Goal: Book appointment/travel/reservation

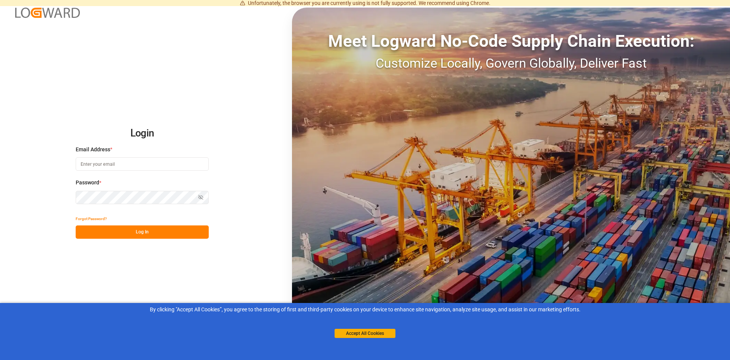
click at [110, 163] on input at bounding box center [142, 163] width 133 height 13
click at [129, 165] on input at bounding box center [142, 163] width 133 height 13
paste input "[PERSON_NAME][EMAIL_ADDRESS][DOMAIN_NAME]"
type input "[PERSON_NAME][EMAIL_ADDRESS][DOMAIN_NAME]"
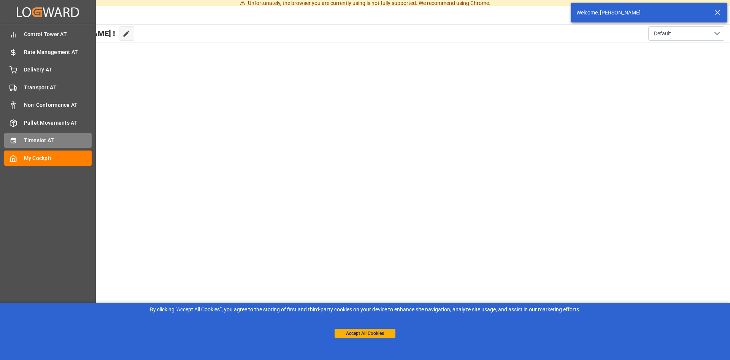
click at [46, 140] on span "Timeslot AT" at bounding box center [58, 140] width 68 height 8
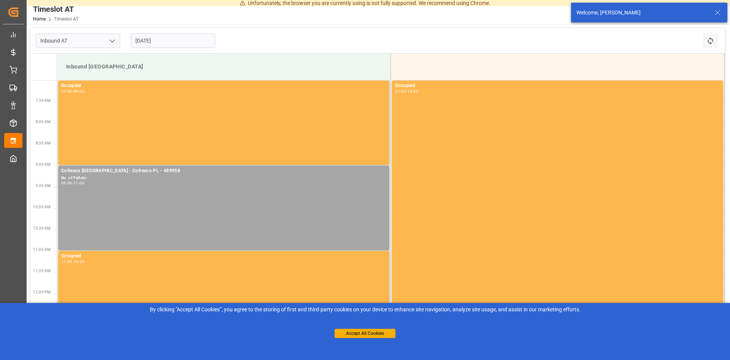
click at [719, 13] on icon at bounding box center [717, 12] width 9 height 9
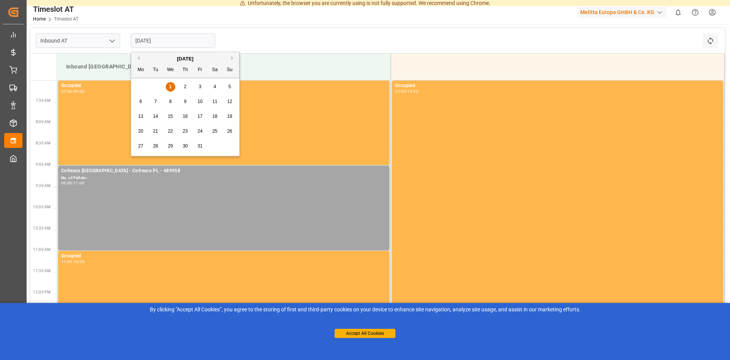
click at [167, 41] on input "[DATE]" at bounding box center [173, 40] width 84 height 14
click at [186, 86] on span "2" at bounding box center [185, 86] width 3 height 5
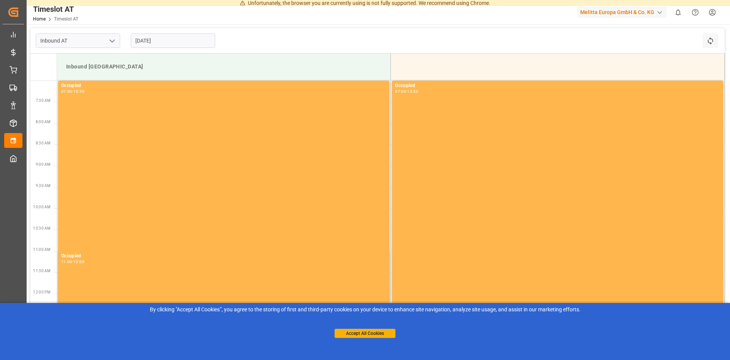
click at [167, 40] on input "[DATE]" at bounding box center [173, 40] width 84 height 14
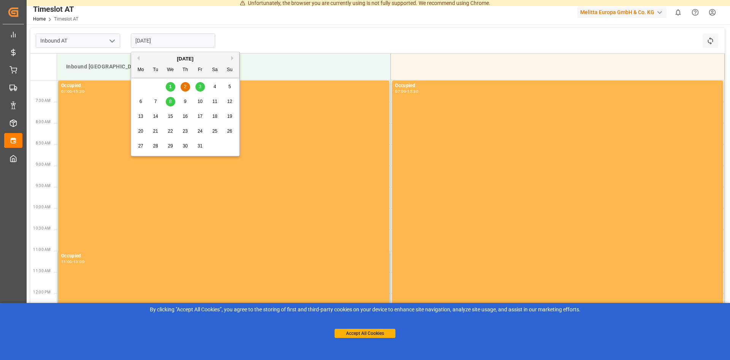
click at [202, 85] on div "3" at bounding box center [200, 87] width 10 height 9
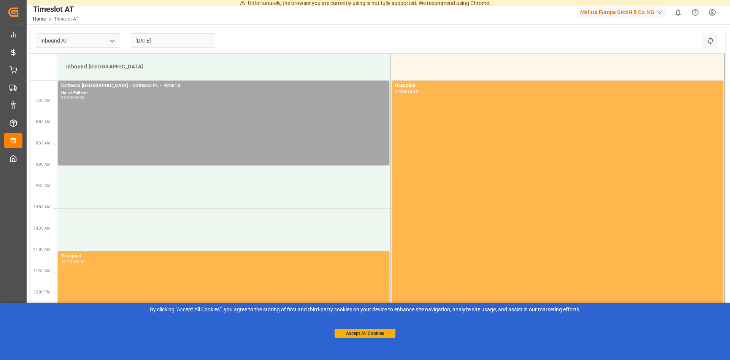
click at [172, 40] on input "[DATE]" at bounding box center [173, 40] width 84 height 14
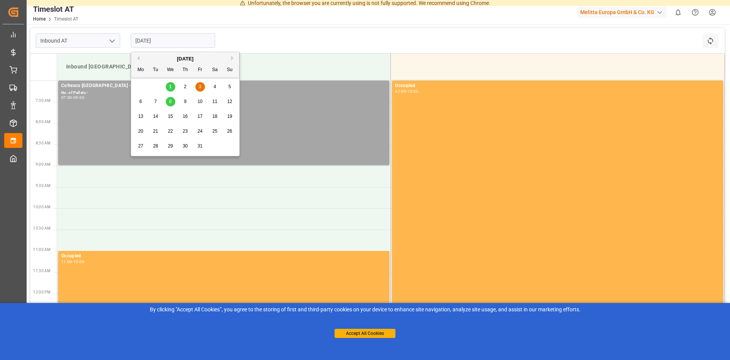
click at [138, 101] on div "6" at bounding box center [141, 101] width 10 height 9
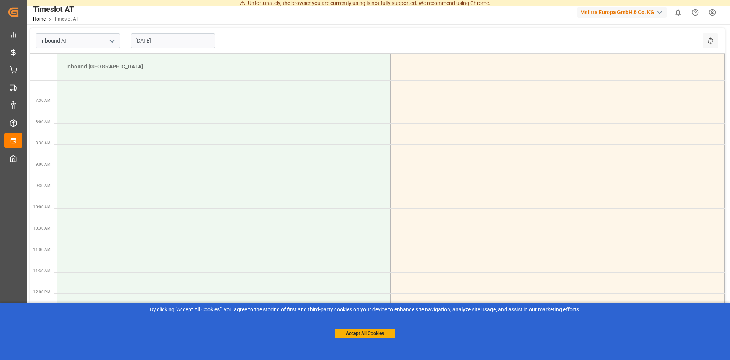
click at [176, 37] on input "[DATE]" at bounding box center [173, 40] width 84 height 14
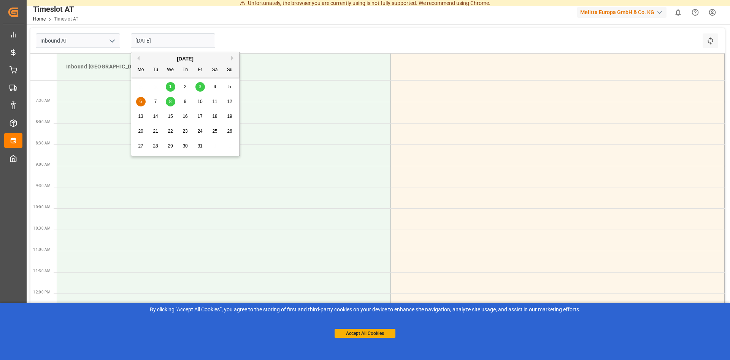
click at [155, 102] on span "7" at bounding box center [155, 101] width 3 height 5
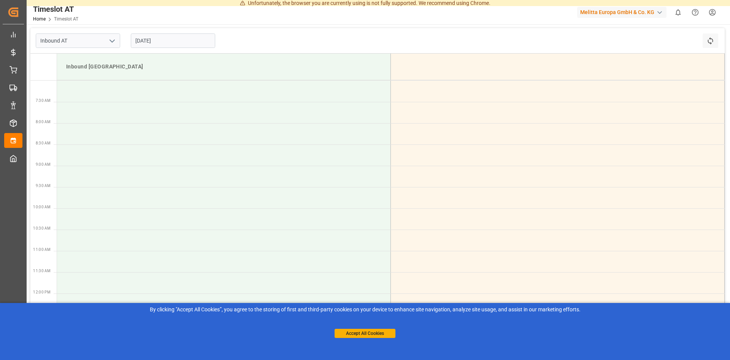
click at [174, 39] on input "[DATE]" at bounding box center [173, 40] width 84 height 14
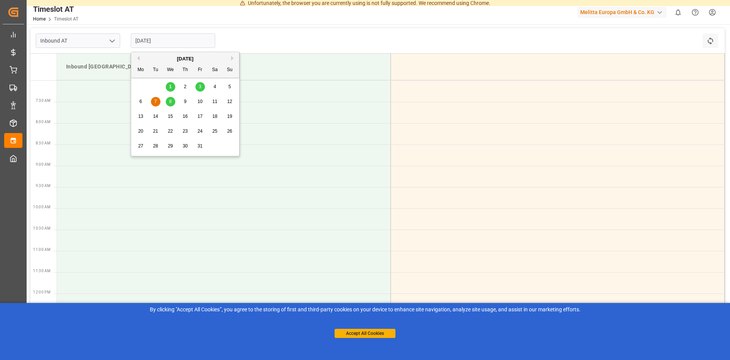
click at [170, 102] on span "8" at bounding box center [170, 101] width 3 height 5
type input "[DATE]"
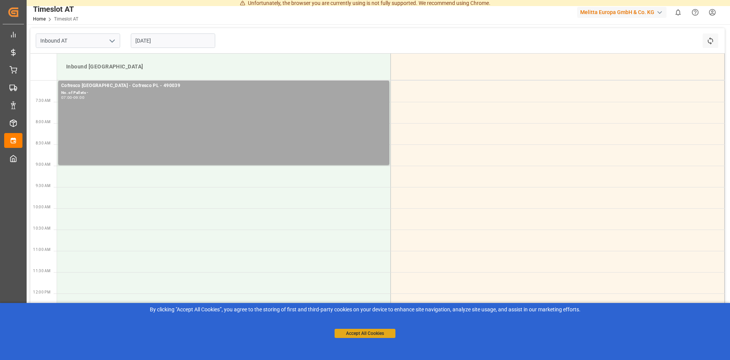
click at [360, 334] on button "Accept All Cookies" at bounding box center [365, 333] width 61 height 9
